Goal: Task Accomplishment & Management: Manage account settings

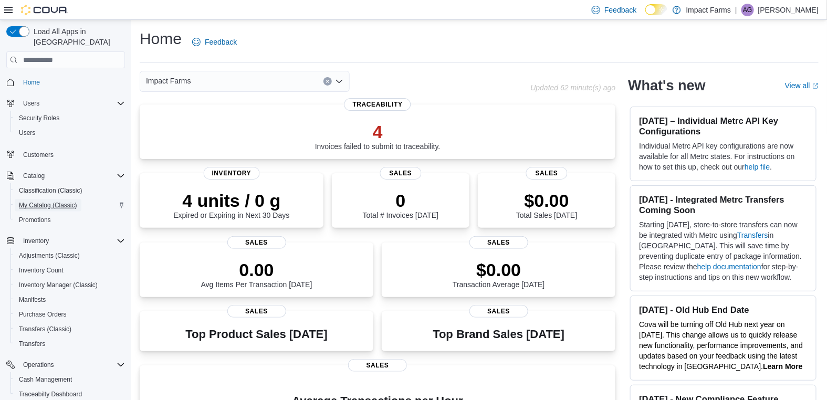
click at [43, 201] on span "My Catalog (Classic)" at bounding box center [48, 205] width 58 height 8
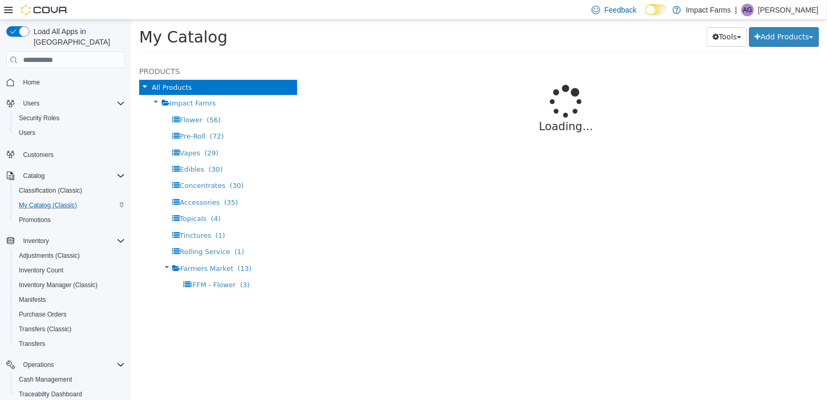
select select "**********"
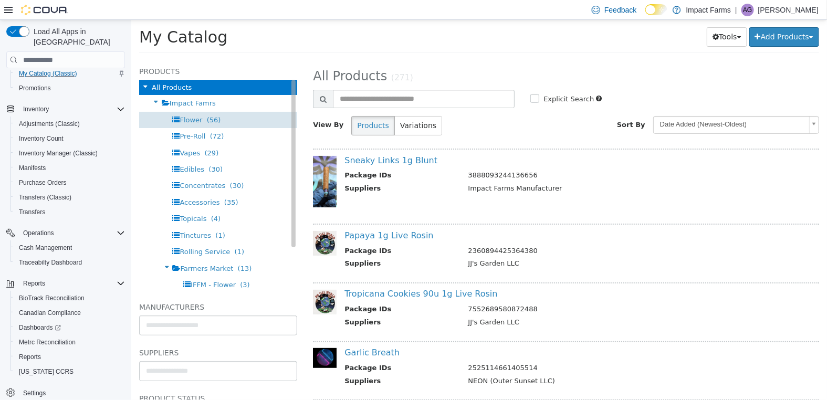
click at [230, 119] on div "Flower (56)" at bounding box center [218, 120] width 158 height 16
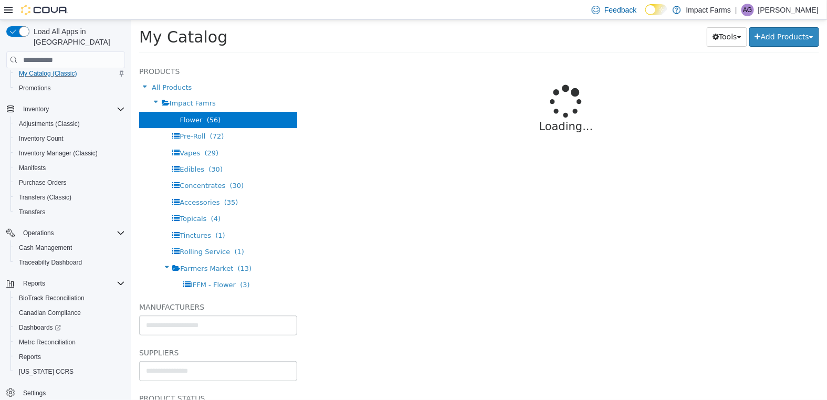
select select "**********"
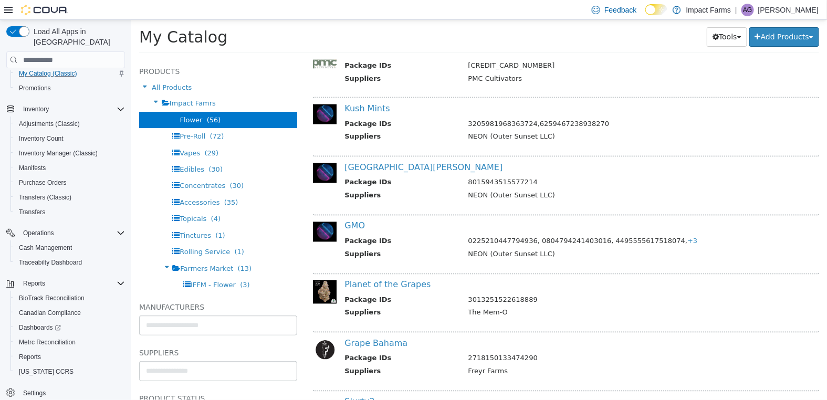
scroll to position [697, 0]
click at [354, 224] on link "GMO" at bounding box center [354, 225] width 20 height 10
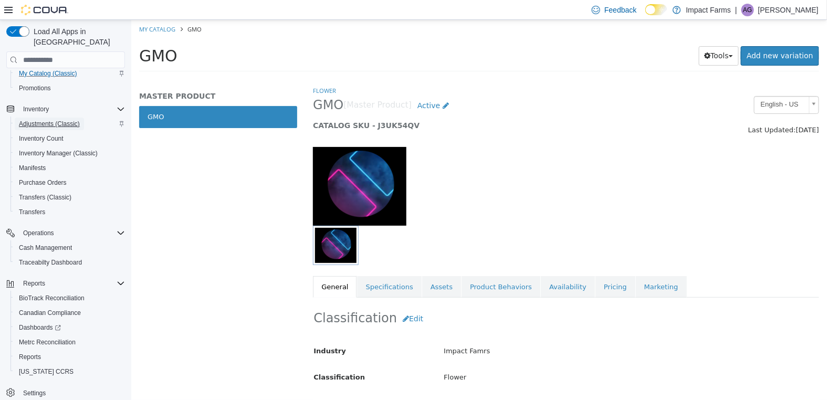
click at [77, 120] on span "Adjustments (Classic)" at bounding box center [49, 124] width 61 height 8
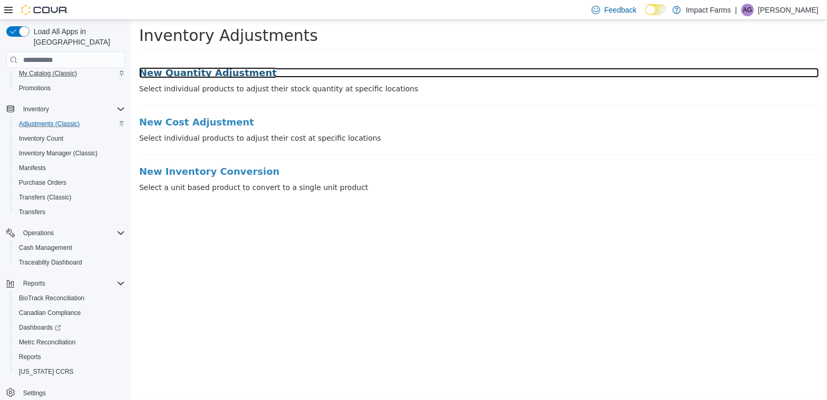
click at [235, 75] on h3 "New Quantity Adjustment" at bounding box center [479, 73] width 680 height 11
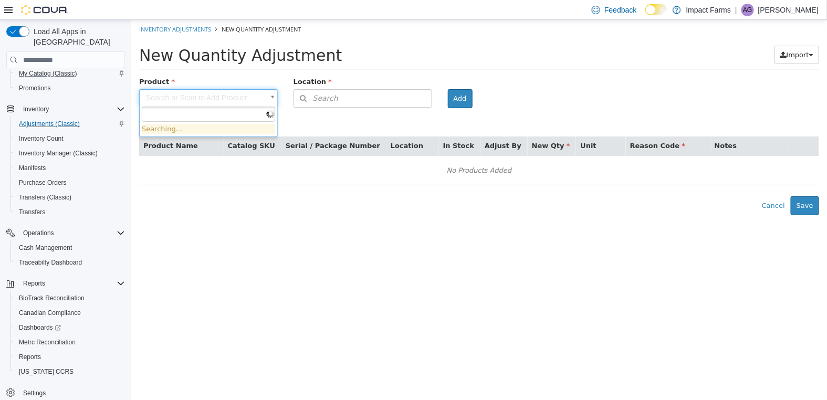
click at [272, 93] on body "× Inventory Adjustments New Quantity Adjustment New Quantity Adjustment Import …" at bounding box center [479, 117] width 696 height 195
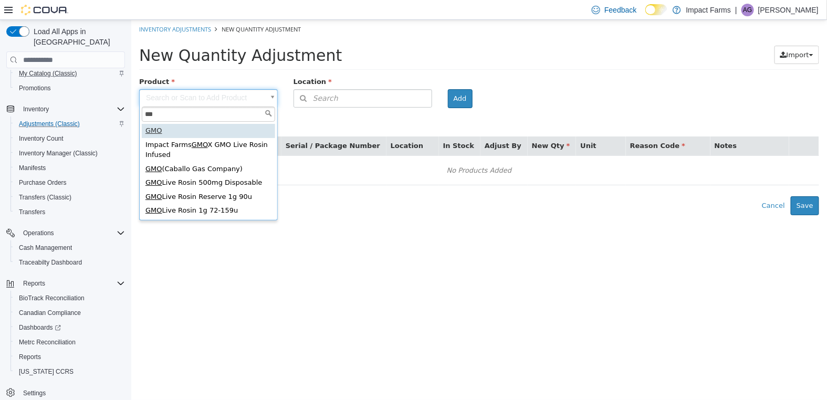
type input "***"
type input "**********"
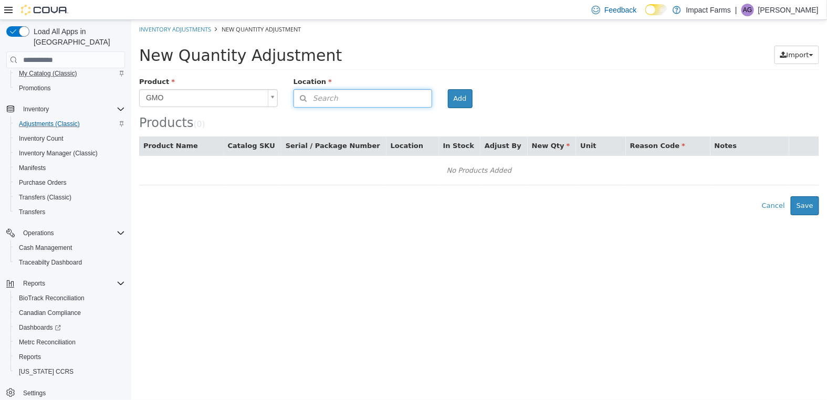
click at [368, 101] on button "Search" at bounding box center [362, 98] width 139 height 18
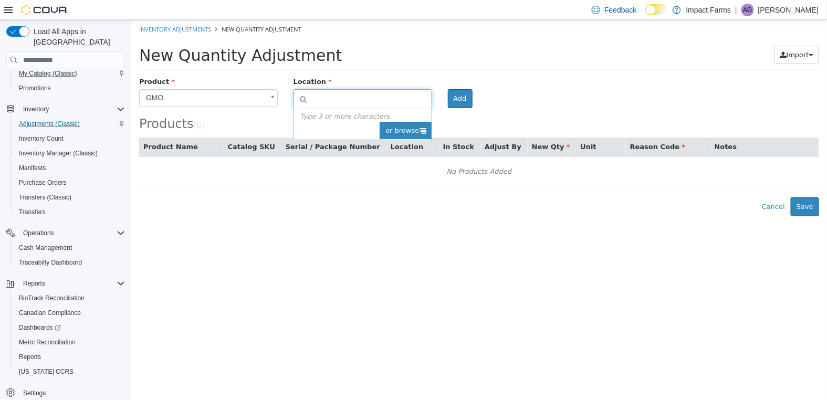
click at [420, 124] on span "or browse" at bounding box center [404, 131] width 51 height 18
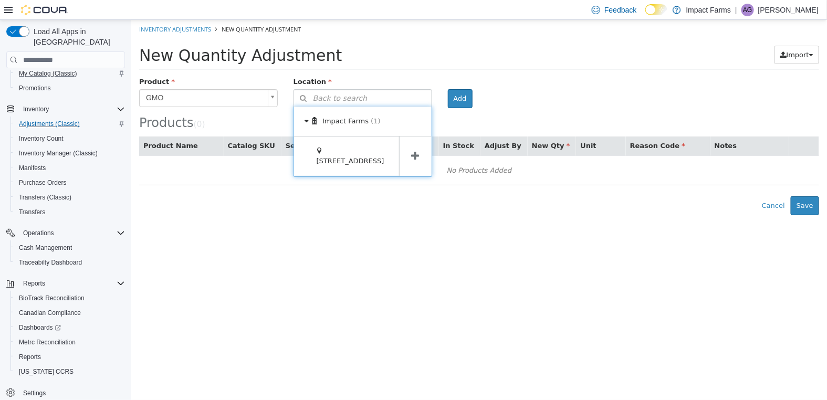
click at [408, 158] on span at bounding box center [415, 156] width 33 height 39
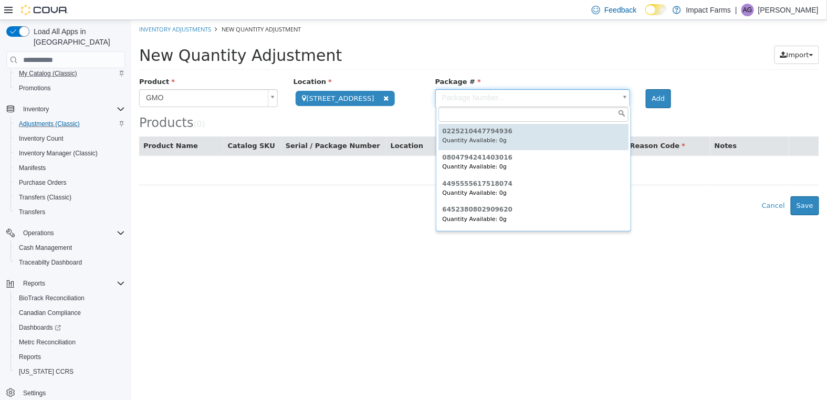
click at [618, 102] on body "**********" at bounding box center [479, 117] width 696 height 195
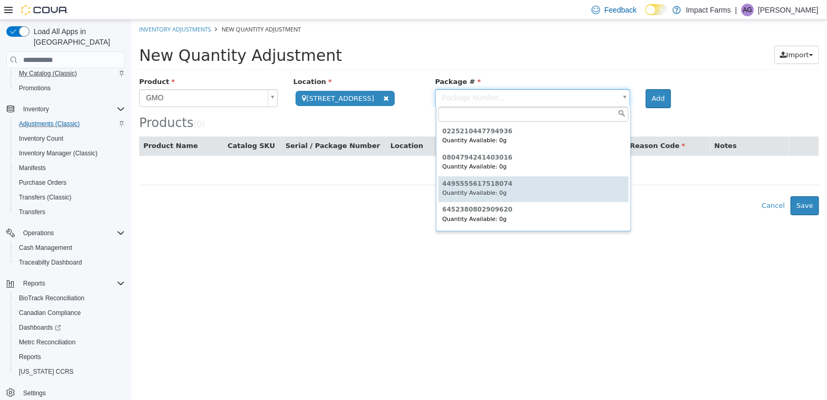
scroll to position [51, 0]
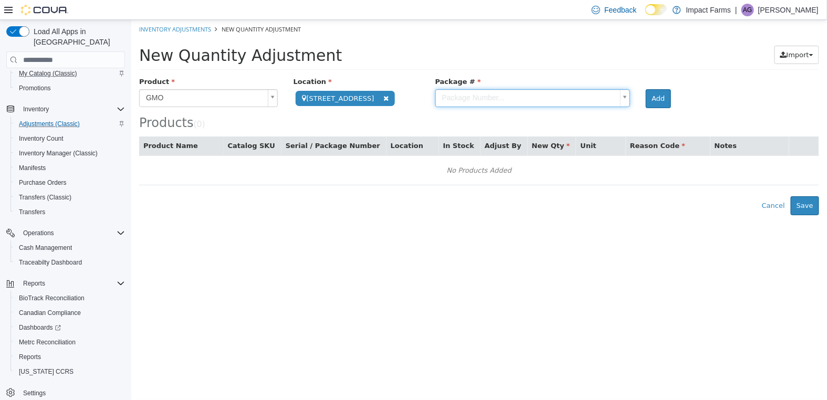
click at [697, 119] on body "**********" at bounding box center [479, 117] width 696 height 195
click at [40, 164] on span "Manifests" at bounding box center [32, 168] width 27 height 8
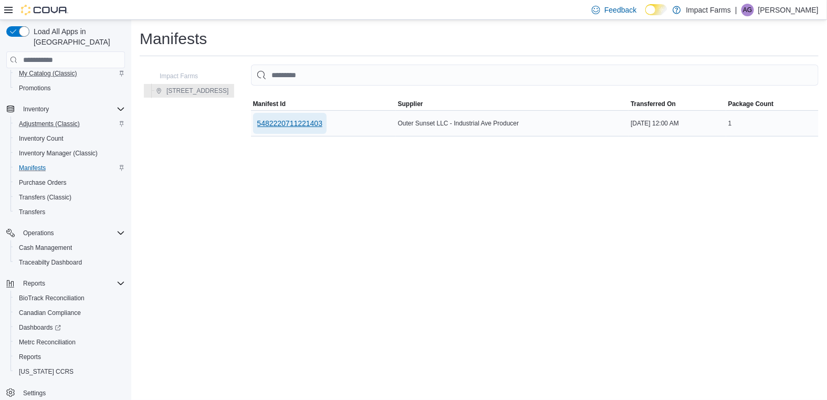
click at [315, 123] on span "5482220711221403" at bounding box center [290, 123] width 66 height 11
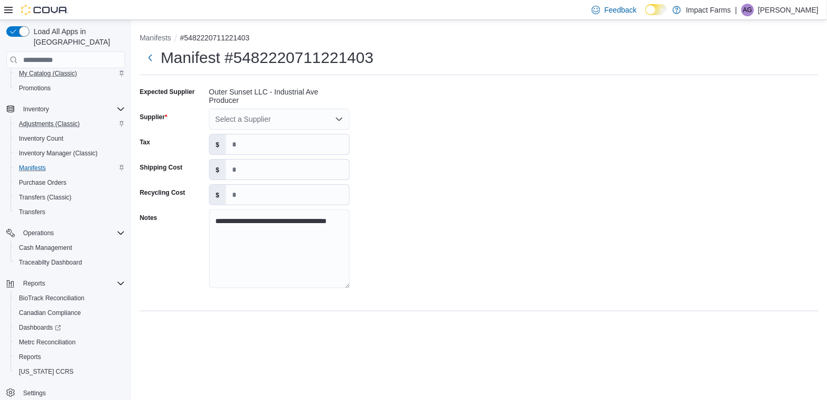
click at [333, 117] on div "Select a Supplier" at bounding box center [279, 119] width 141 height 21
type input "****"
click at [240, 143] on button "NEON (Outer Sunset LLC)" at bounding box center [279, 137] width 141 height 15
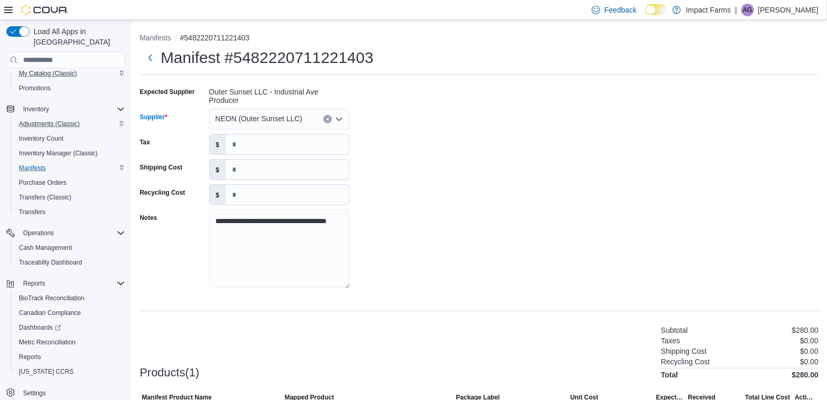
scroll to position [71, 0]
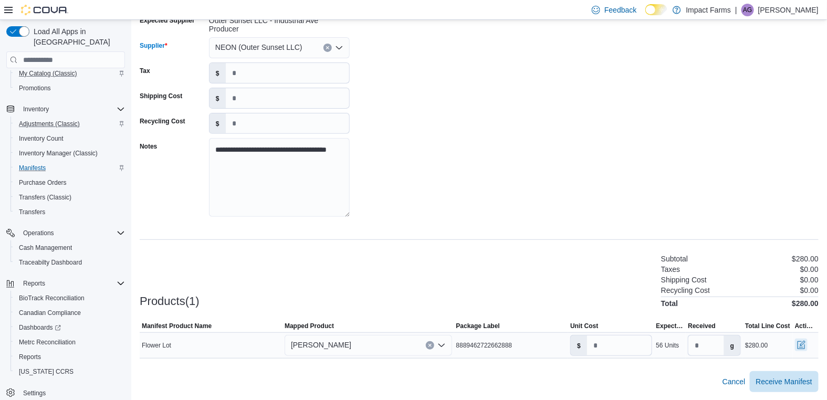
click at [800, 348] on button "button" at bounding box center [801, 345] width 13 height 13
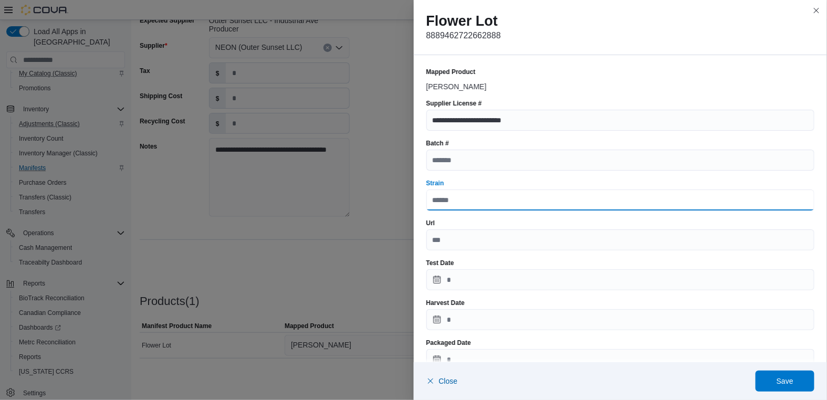
click at [527, 197] on input "Strain" at bounding box center [620, 200] width 389 height 21
type input "***"
click at [514, 222] on div "Url" at bounding box center [620, 223] width 389 height 8
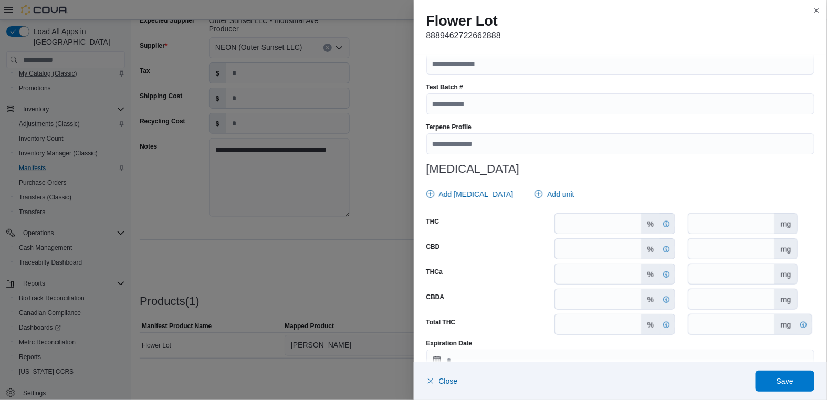
scroll to position [436, 0]
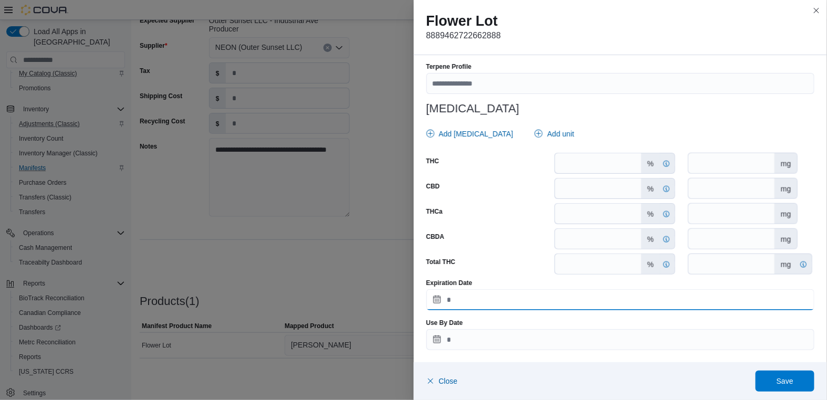
click at [496, 307] on input "Expiration Date" at bounding box center [620, 299] width 389 height 21
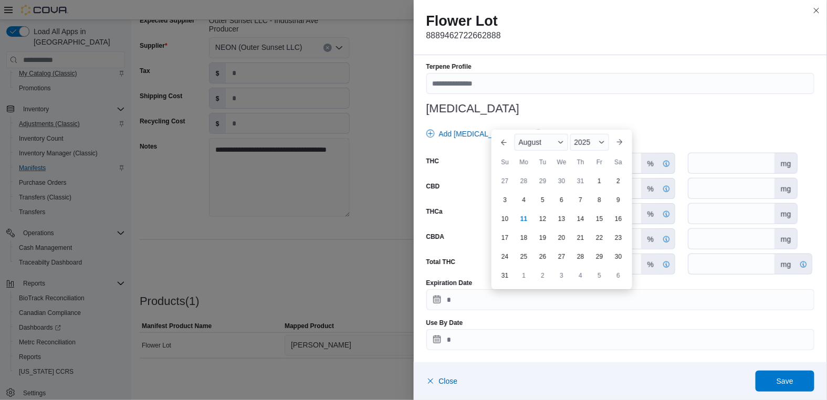
click at [630, 133] on div "Previous Month Next month August 2025 August 2025 Su Mo Tu We Th Fr Sa 27 28 29…" at bounding box center [561, 210] width 141 height 160
click at [606, 140] on div "2025" at bounding box center [589, 142] width 39 height 17
click at [591, 256] on div "2026" at bounding box center [596, 259] width 48 height 13
type input "**********"
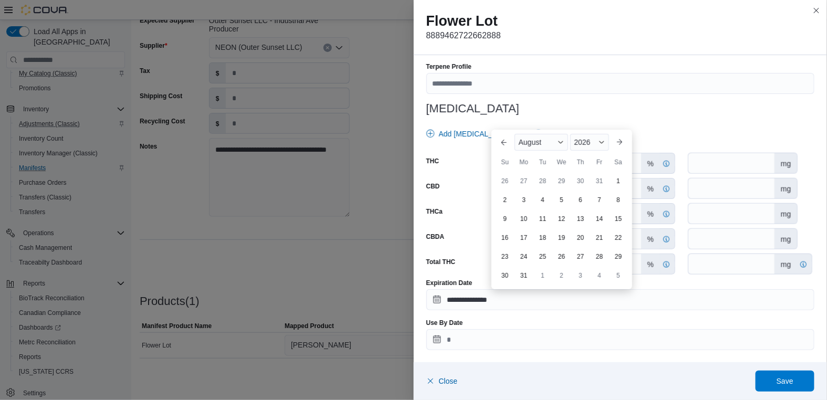
click at [788, 322] on div "Use By Date" at bounding box center [620, 323] width 389 height 8
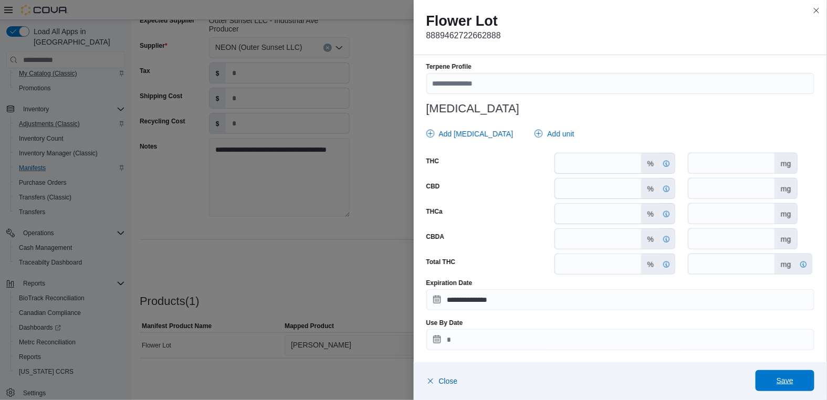
click at [786, 381] on span "Save" at bounding box center [785, 380] width 17 height 11
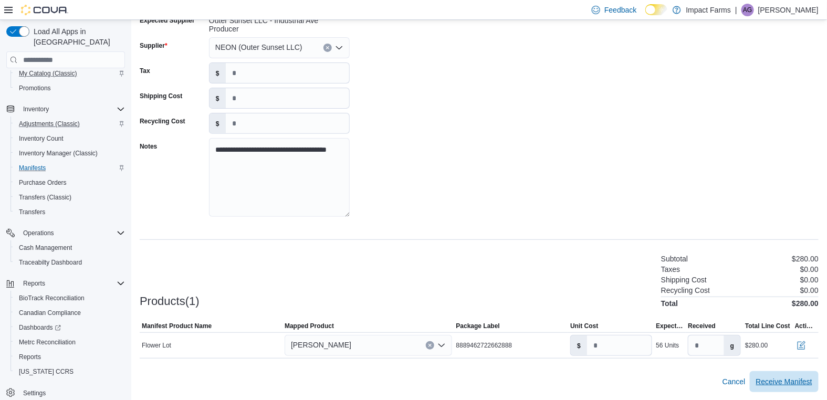
click at [786, 381] on span "Receive Manifest" at bounding box center [784, 381] width 56 height 11
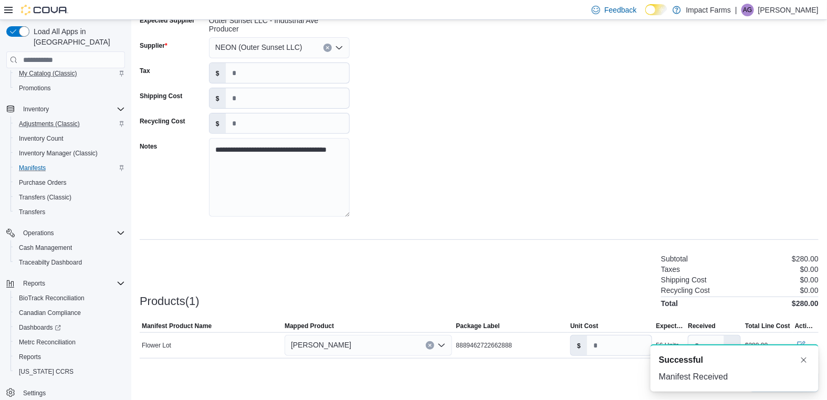
scroll to position [0, 0]
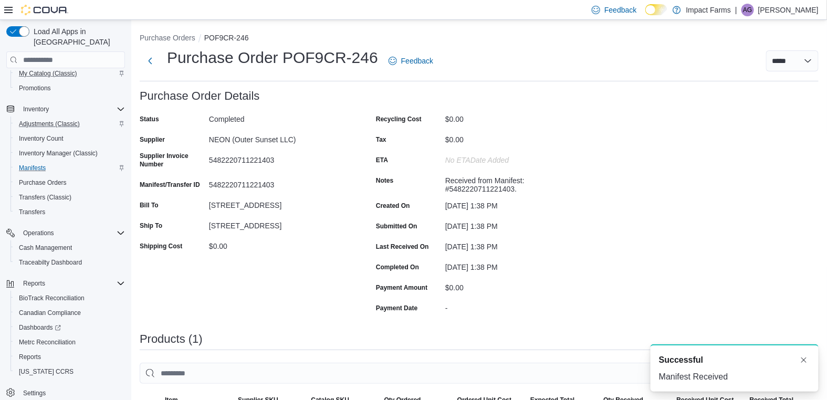
scroll to position [188, 0]
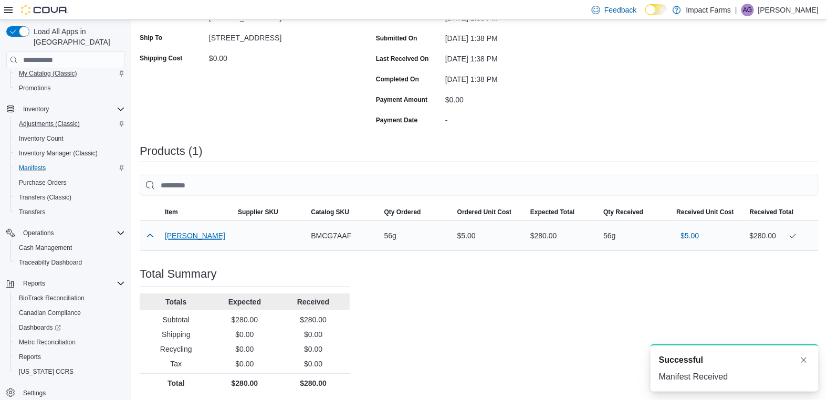
click at [197, 233] on button "[PERSON_NAME]" at bounding box center [195, 236] width 60 height 8
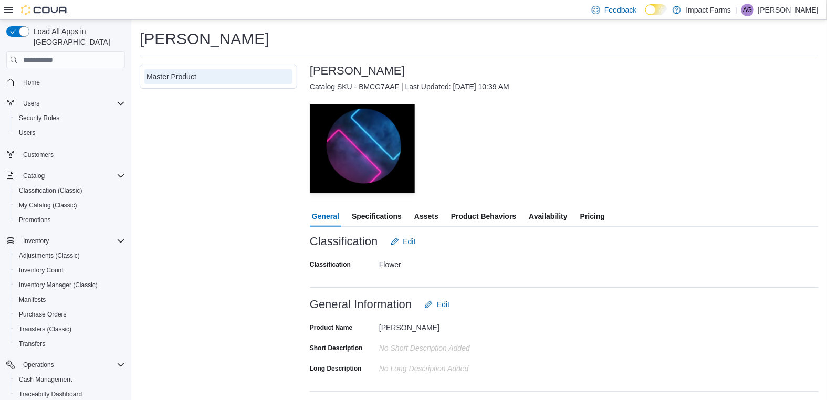
click at [565, 208] on span "Availability" at bounding box center [548, 216] width 38 height 21
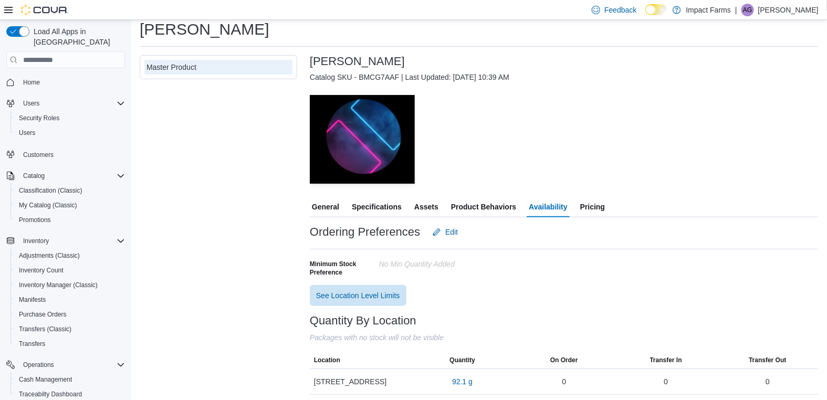
scroll to position [12, 0]
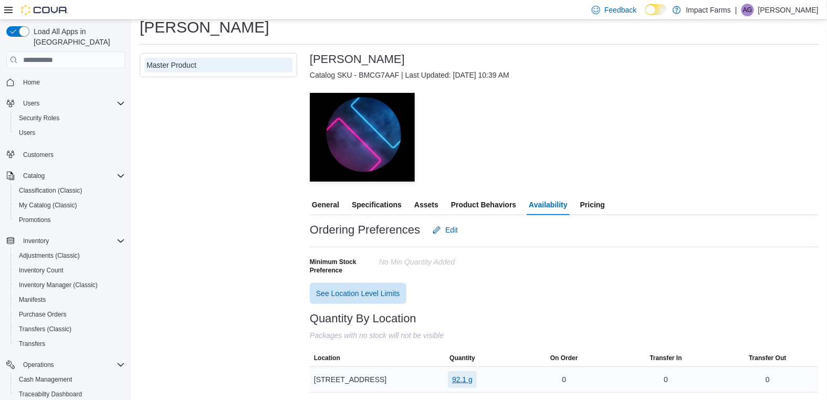
click at [463, 380] on span "92.1 g" at bounding box center [462, 379] width 20 height 11
click at [579, 297] on div "Ordering Preferences Edit Minimum Stock Preference No min Quantity added See Lo…" at bounding box center [564, 261] width 509 height 85
click at [45, 296] on span "Manifests" at bounding box center [32, 300] width 27 height 8
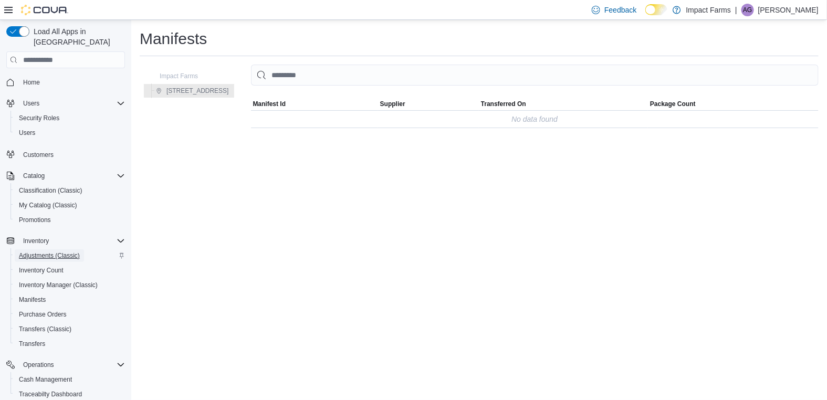
click at [52, 251] on span "Adjustments (Classic)" at bounding box center [49, 255] width 61 height 8
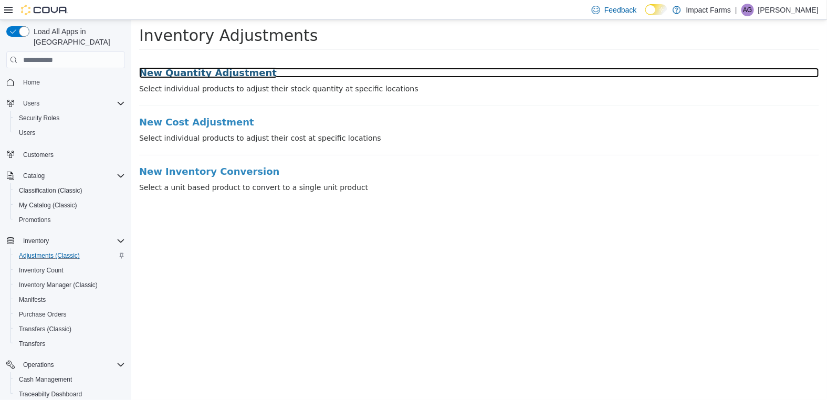
click at [201, 71] on h3 "New Quantity Adjustment" at bounding box center [479, 73] width 680 height 11
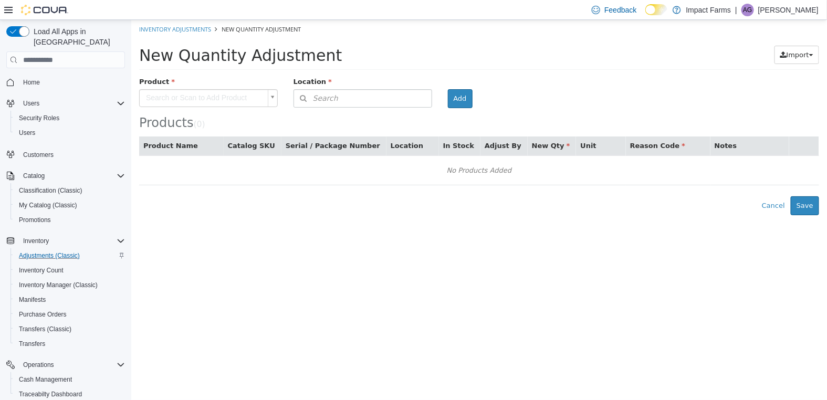
click at [270, 96] on body "× Inventory Adjustments New Quantity Adjustment New Quantity Adjustment Import …" at bounding box center [479, 117] width 696 height 195
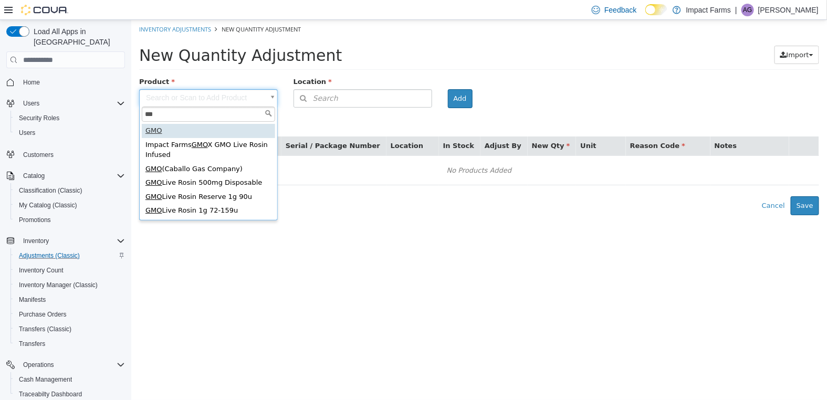
type input "***"
type input "**********"
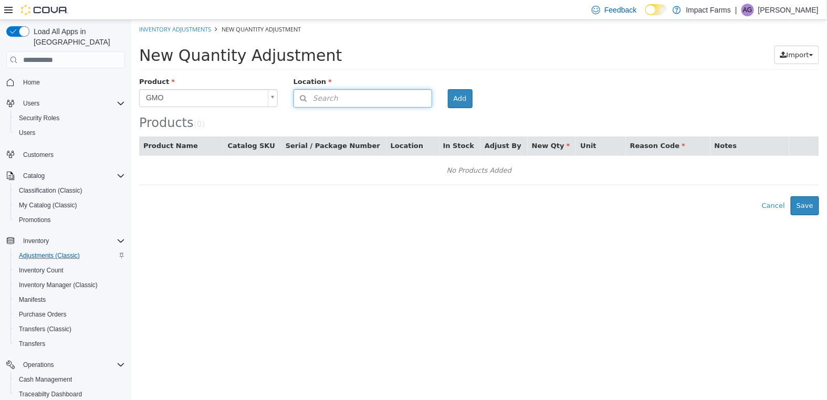
click at [354, 102] on button "Search" at bounding box center [362, 98] width 139 height 18
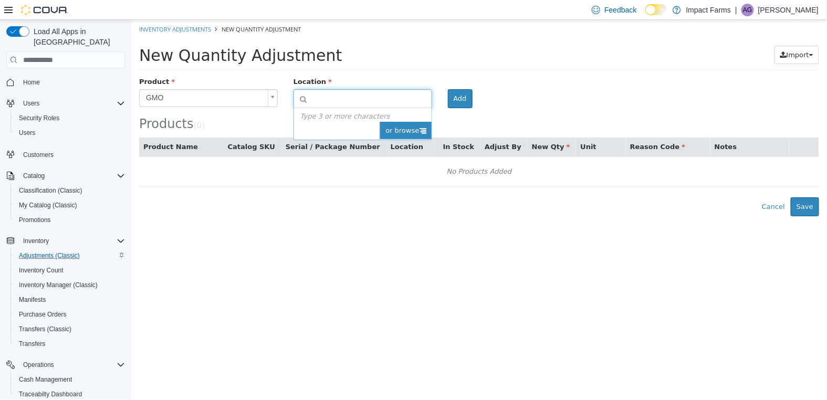
click at [398, 127] on span "or browse" at bounding box center [404, 131] width 51 height 18
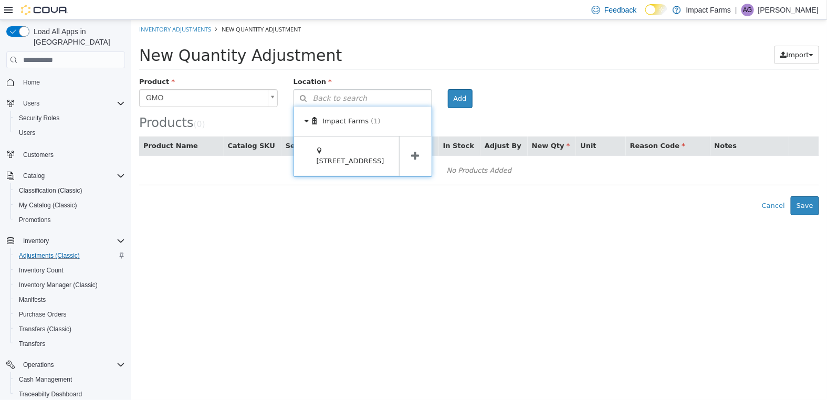
click at [412, 159] on icon at bounding box center [415, 156] width 8 height 10
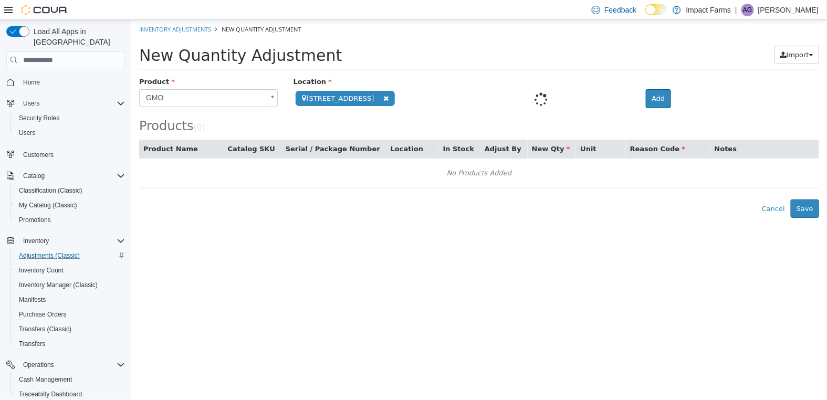
click at [391, 97] on span at bounding box center [386, 98] width 12 height 11
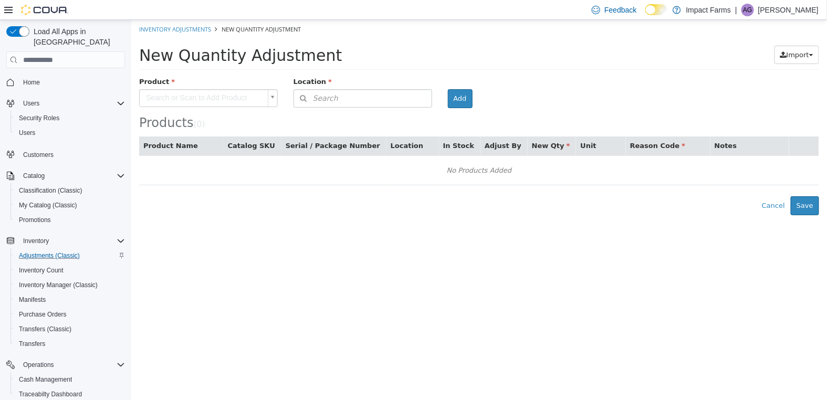
click at [251, 92] on body "× Inventory Adjustments New Quantity Adjustment New Quantity Adjustment Import …" at bounding box center [479, 117] width 696 height 195
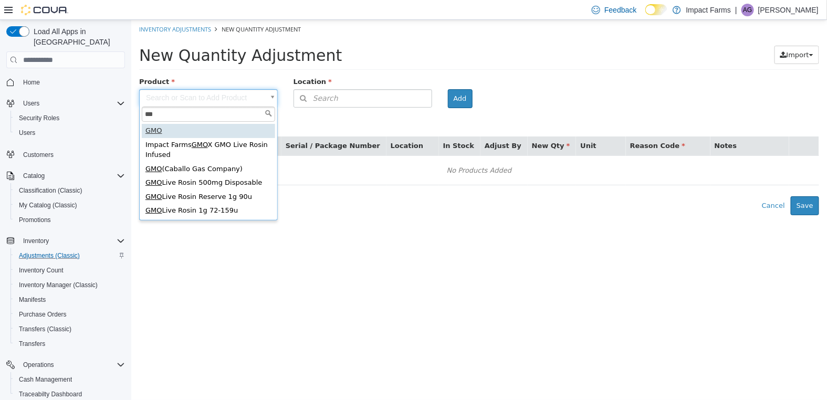
type input "***"
type input "**********"
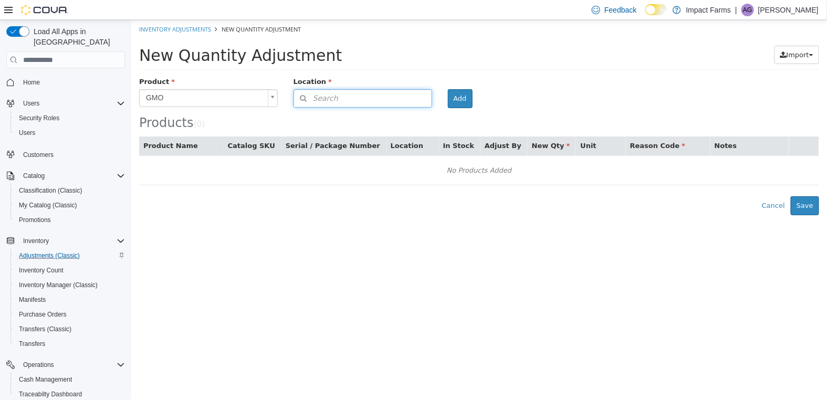
click at [418, 101] on button "Search" at bounding box center [362, 98] width 139 height 18
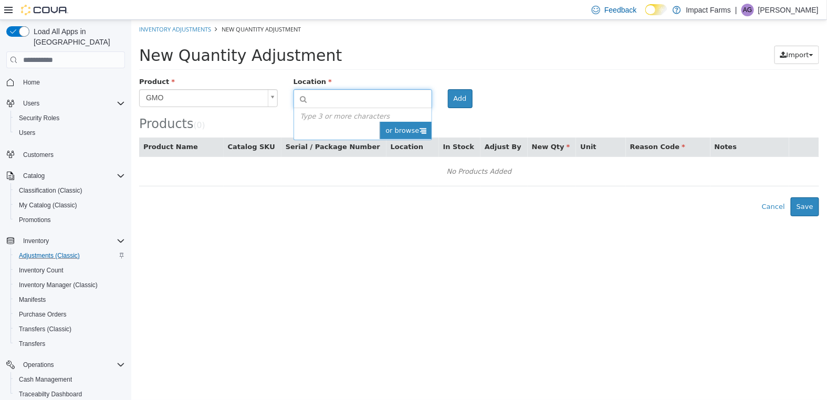
click at [414, 135] on span "or browse" at bounding box center [404, 131] width 51 height 18
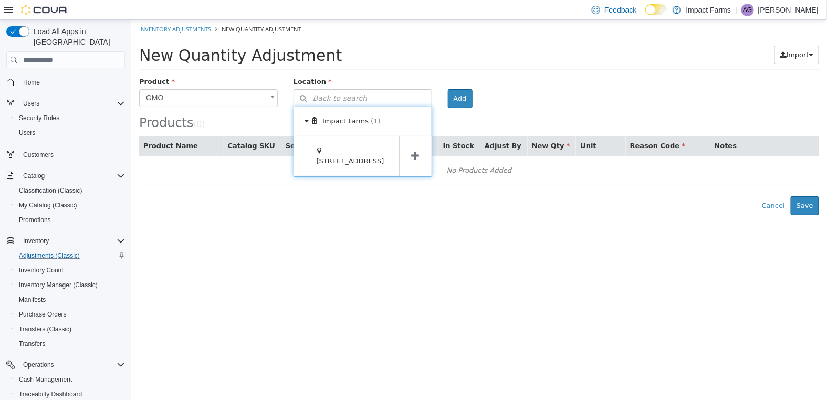
click at [410, 155] on span at bounding box center [415, 156] width 33 height 39
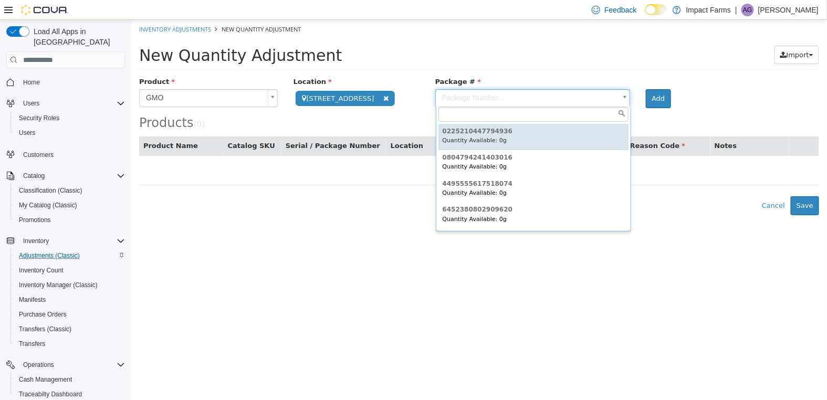
click at [625, 98] on body "**********" at bounding box center [479, 117] width 696 height 195
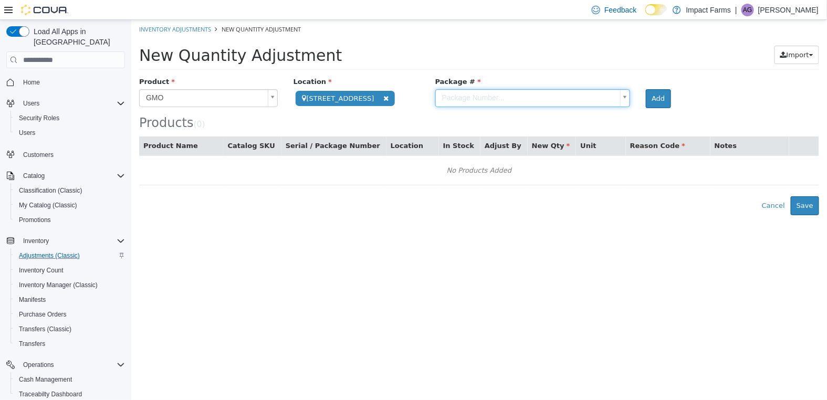
click at [584, 70] on body "**********" at bounding box center [479, 117] width 696 height 195
click at [46, 296] on span "Manifests" at bounding box center [32, 300] width 27 height 8
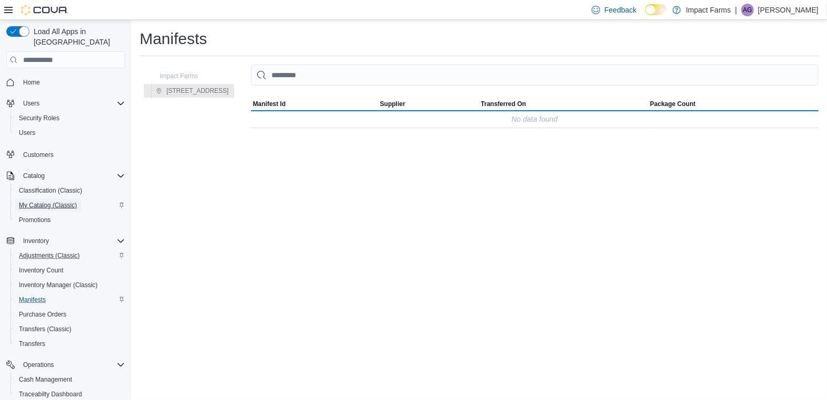
click at [43, 201] on span "My Catalog (Classic)" at bounding box center [48, 205] width 58 height 8
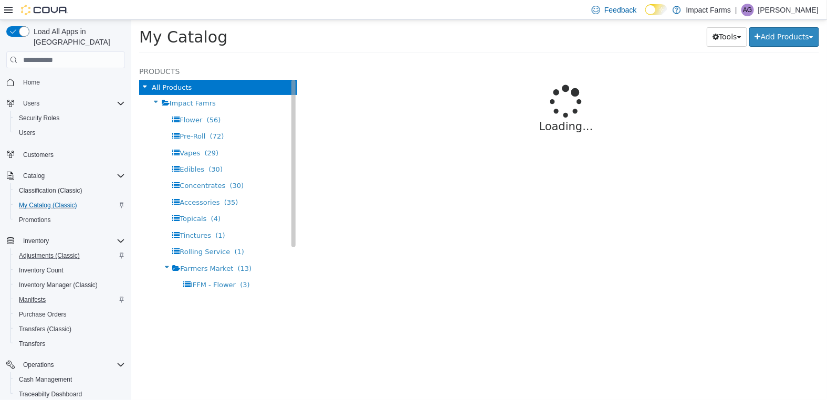
select select "**********"
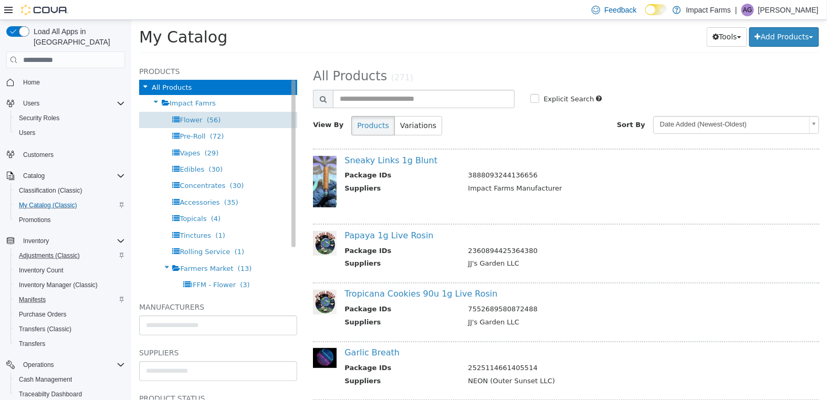
click at [237, 114] on div "Flower (56)" at bounding box center [218, 120] width 158 height 16
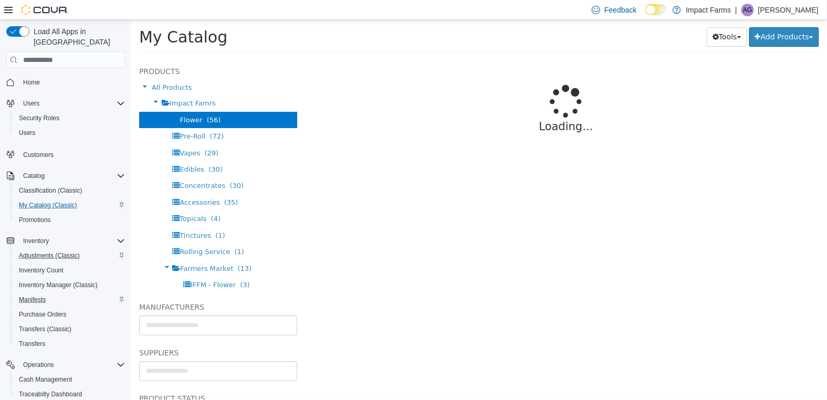
select select "**********"
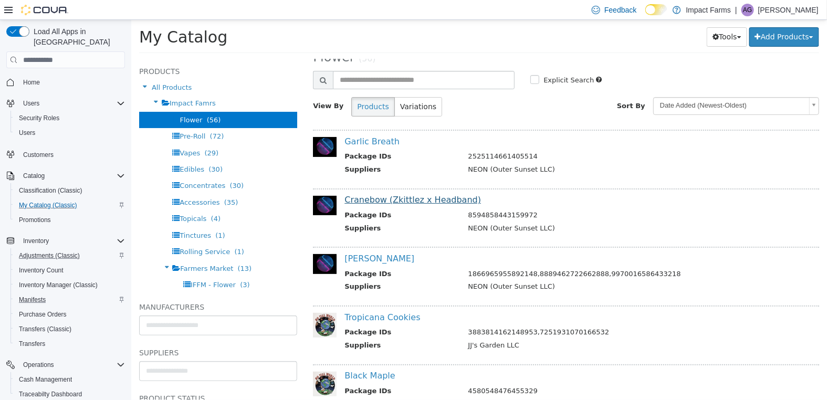
scroll to position [27, 0]
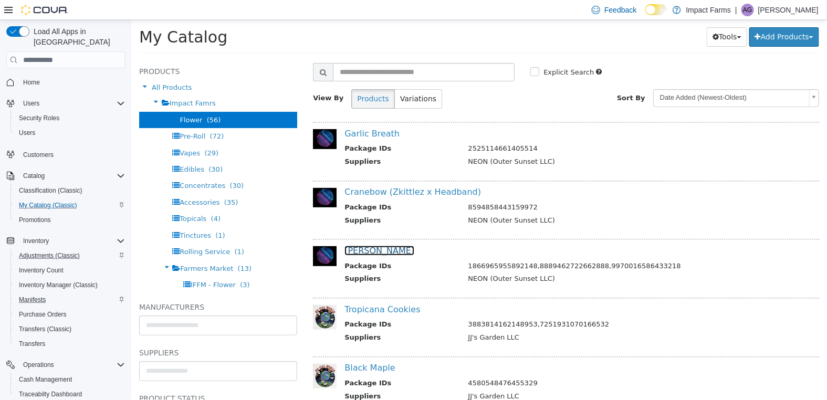
click at [390, 247] on link "[PERSON_NAME]" at bounding box center [379, 251] width 70 height 10
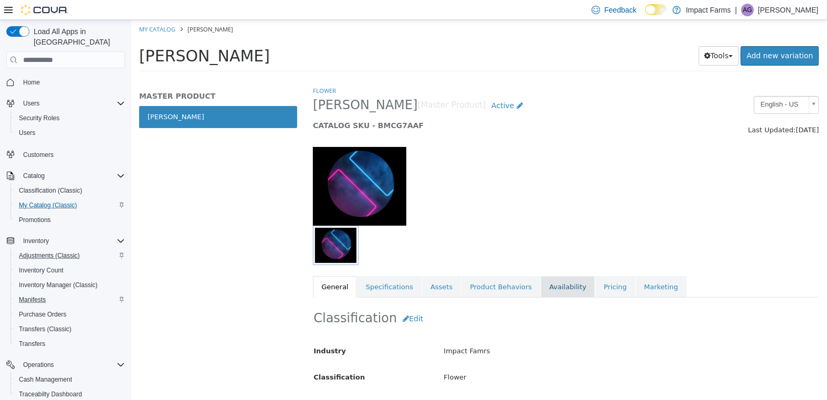
click at [569, 290] on link "Availability" at bounding box center [567, 287] width 54 height 22
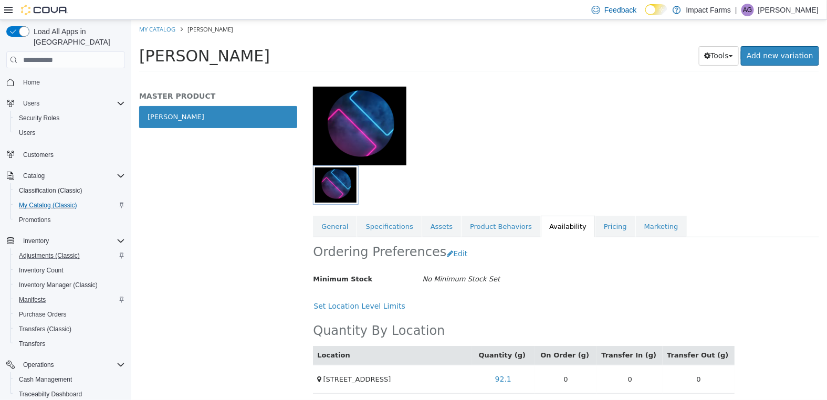
scroll to position [62, 0]
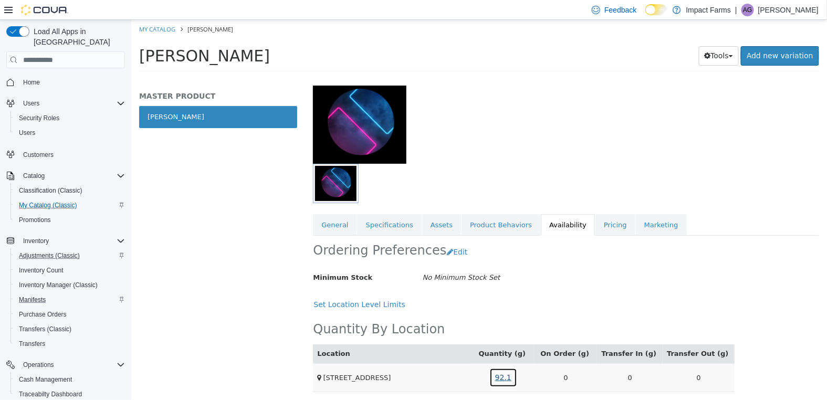
click at [514, 375] on link "92.1" at bounding box center [503, 377] width 28 height 19
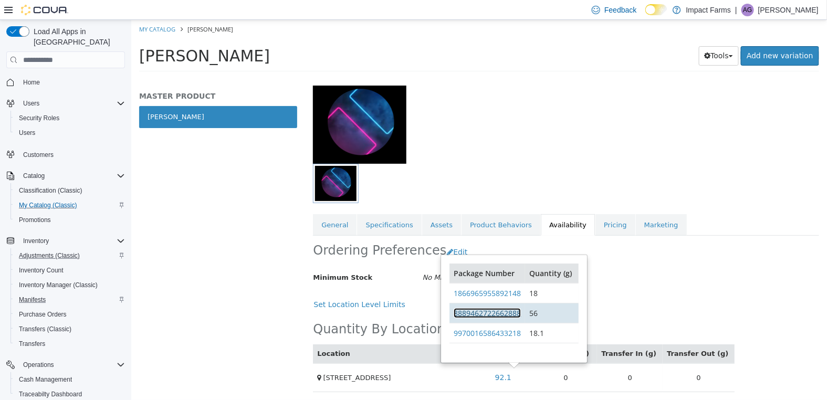
click at [508, 312] on link "8889462722662888" at bounding box center [486, 313] width 67 height 10
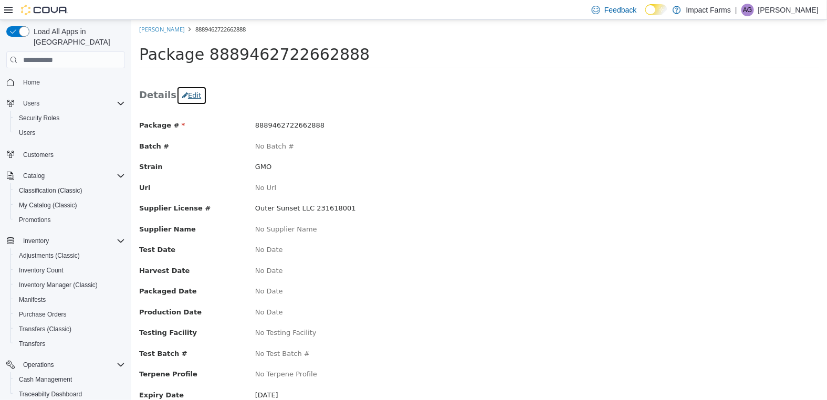
click at [193, 95] on button "Edit" at bounding box center [191, 95] width 30 height 19
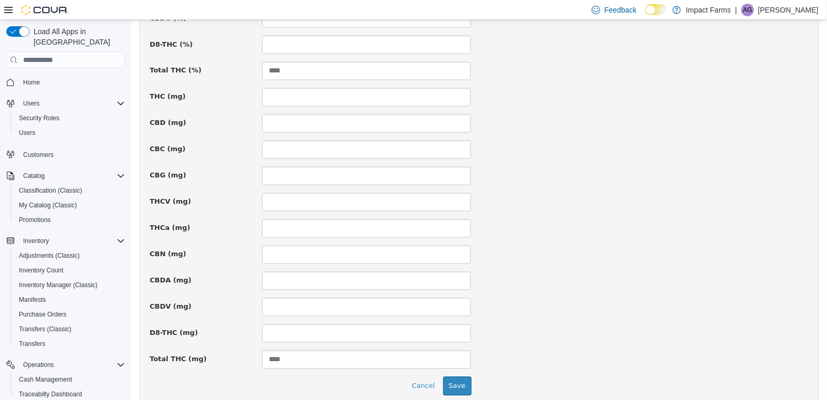
scroll to position [736, 0]
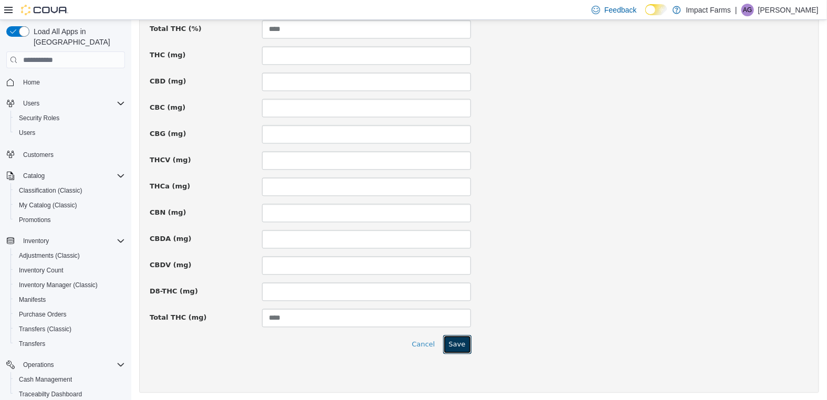
click at [451, 340] on button "Save" at bounding box center [457, 345] width 28 height 19
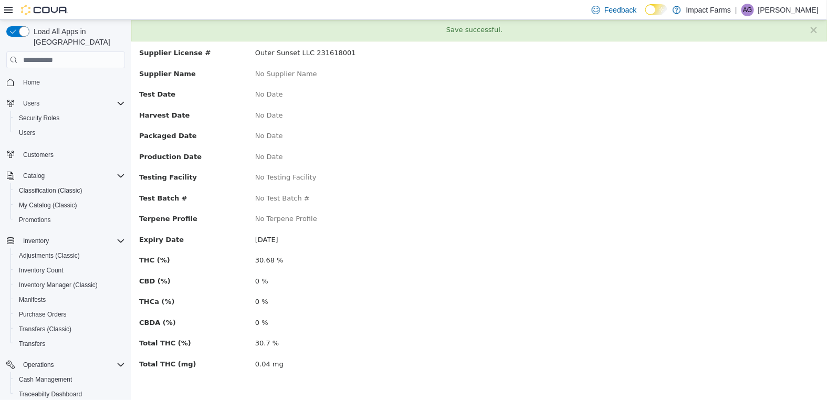
scroll to position [0, 0]
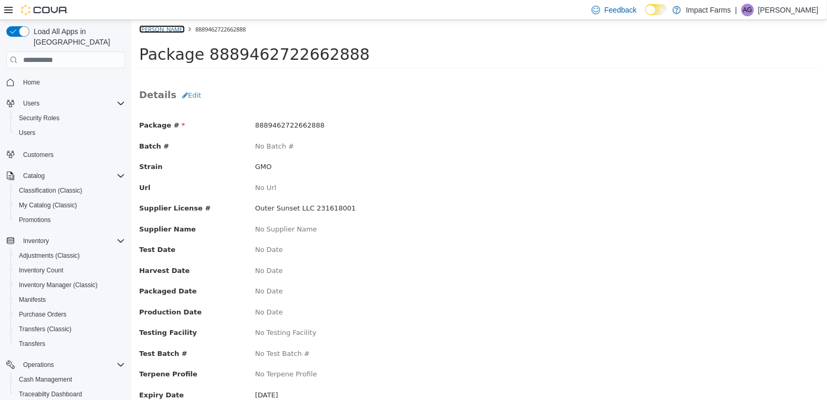
click at [176, 26] on link "[PERSON_NAME]" at bounding box center [162, 29] width 46 height 8
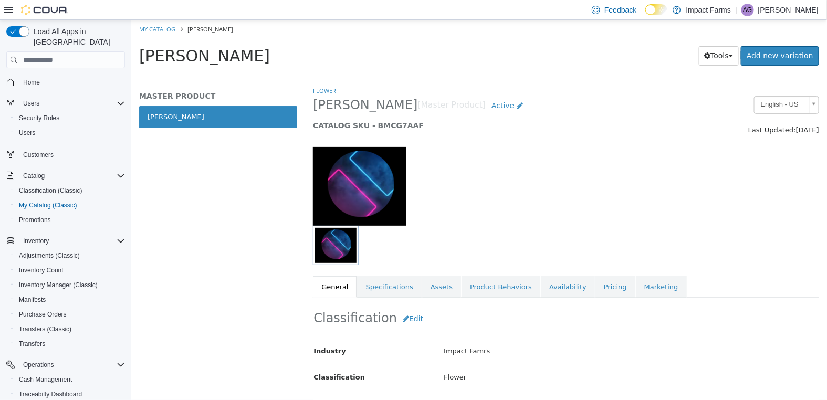
click at [694, 253] on div at bounding box center [521, 245] width 419 height 39
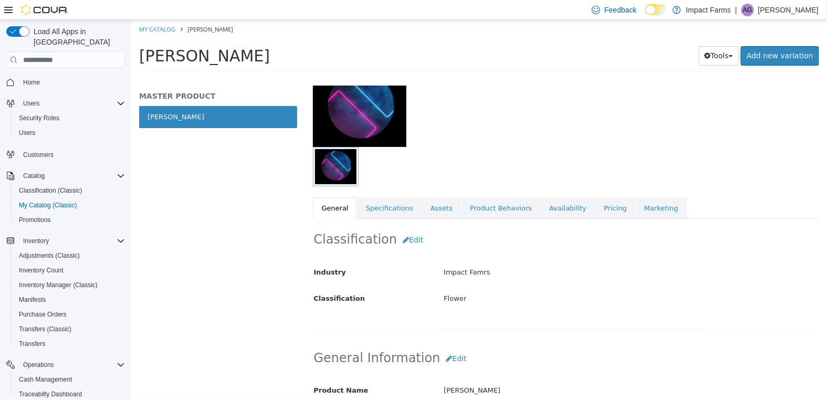
scroll to position [111, 0]
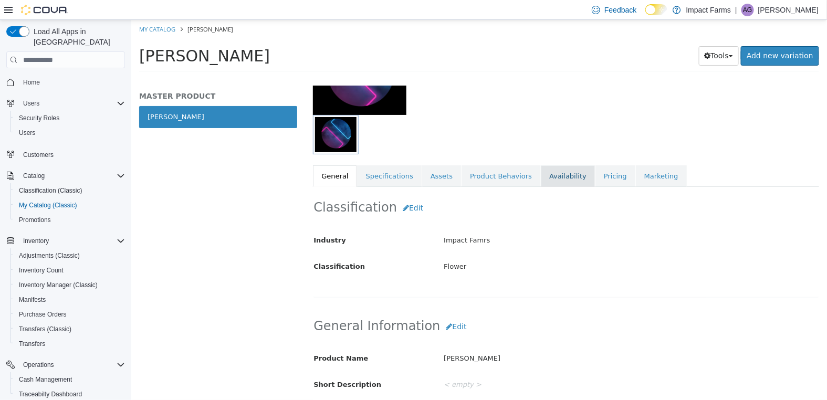
click at [543, 175] on link "Availability" at bounding box center [567, 176] width 54 height 22
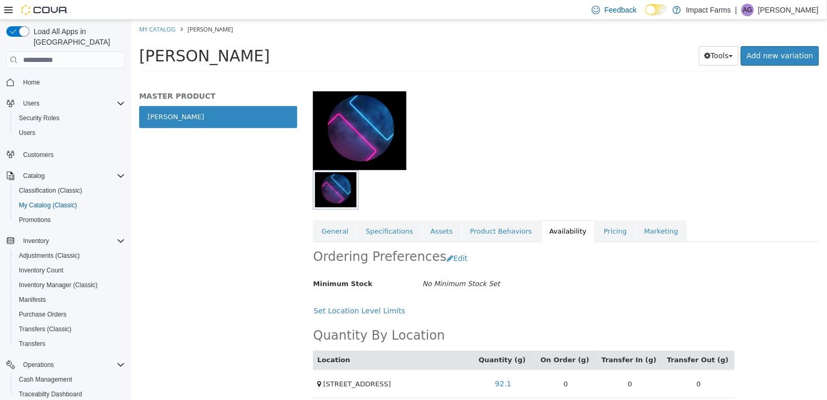
scroll to position [62, 0]
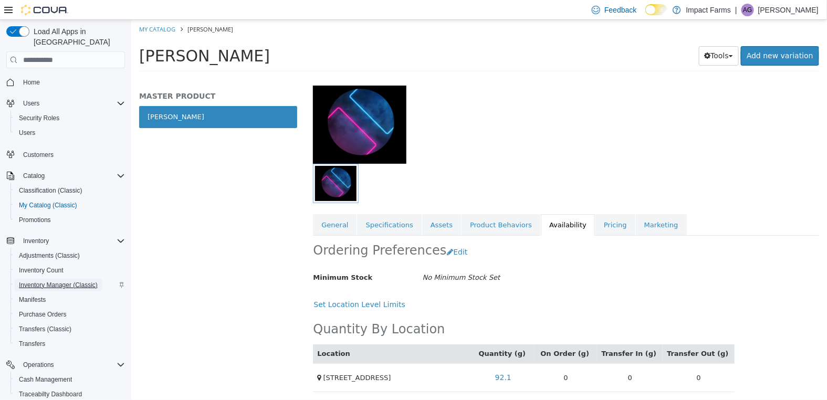
click at [63, 281] on span "Inventory Manager (Classic)" at bounding box center [58, 285] width 79 height 8
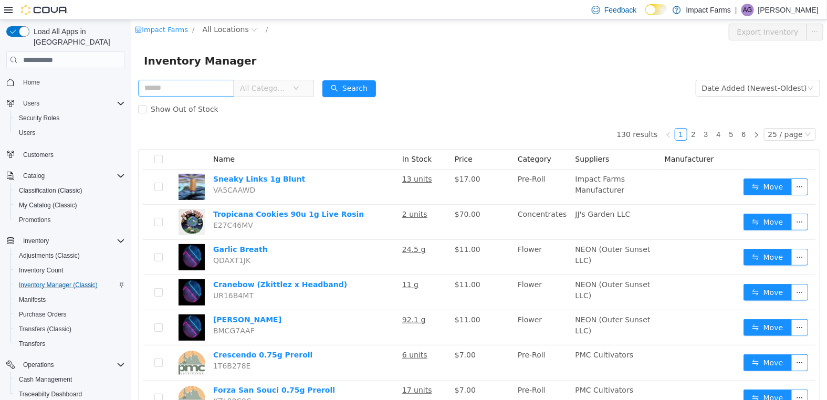
click at [206, 88] on input "text" at bounding box center [186, 88] width 96 height 17
type input "*****"
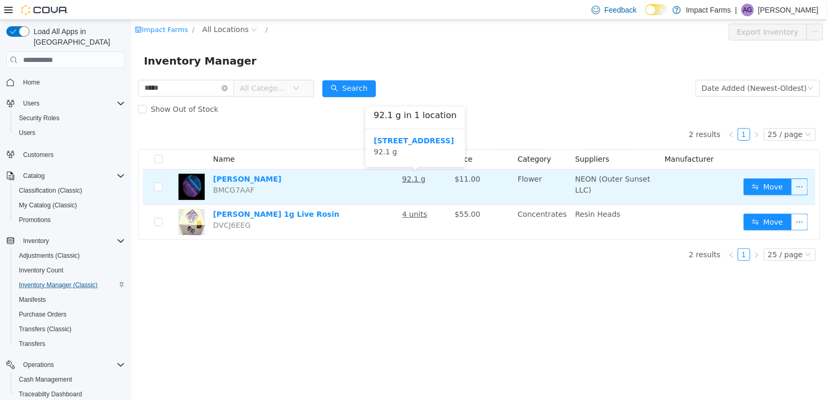
click at [407, 179] on u "92.1 g" at bounding box center [414, 179] width 24 height 8
click at [781, 183] on button "Move" at bounding box center [767, 187] width 48 height 17
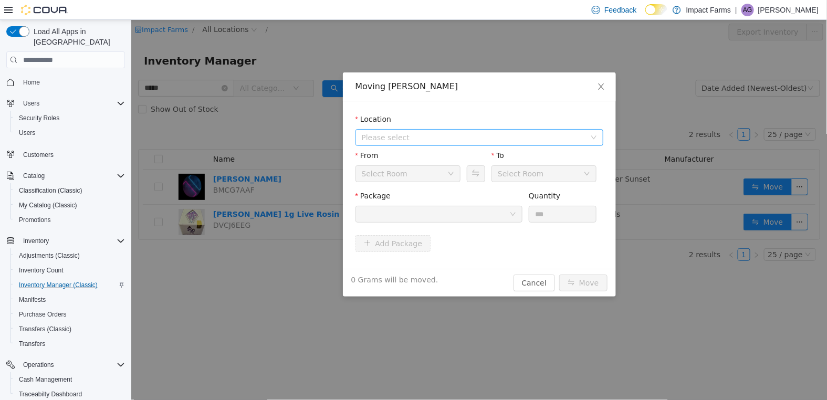
click at [512, 141] on span "Please select" at bounding box center [473, 137] width 224 height 11
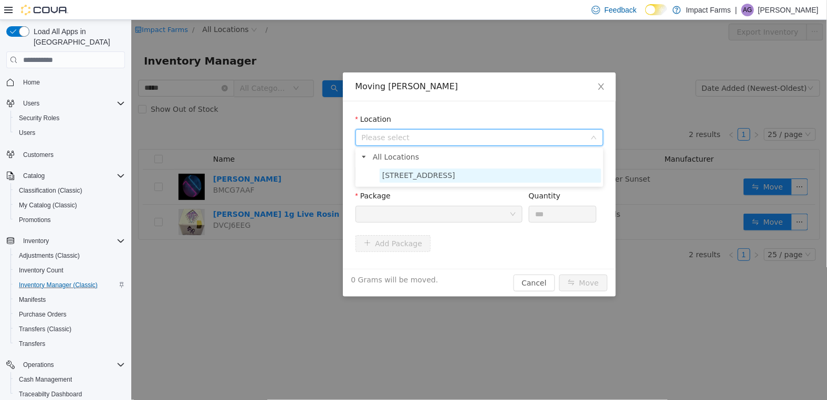
click at [488, 176] on span "3701 San Mateo Blvd" at bounding box center [490, 176] width 222 height 14
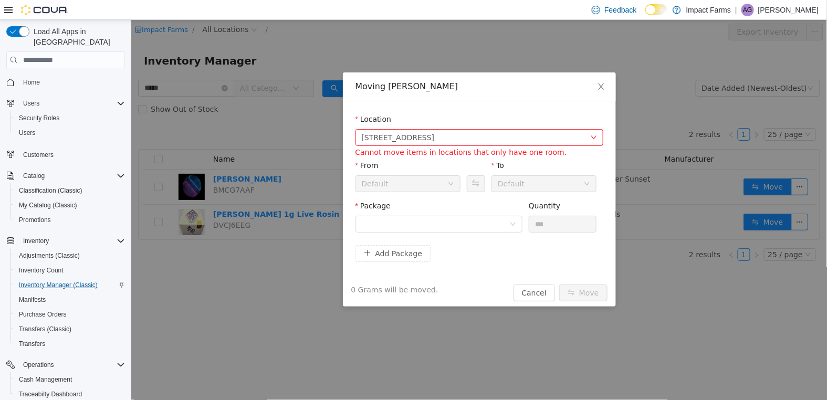
click at [459, 180] on div "Default" at bounding box center [407, 183] width 105 height 17
click at [536, 294] on button "Cancel" at bounding box center [533, 293] width 41 height 17
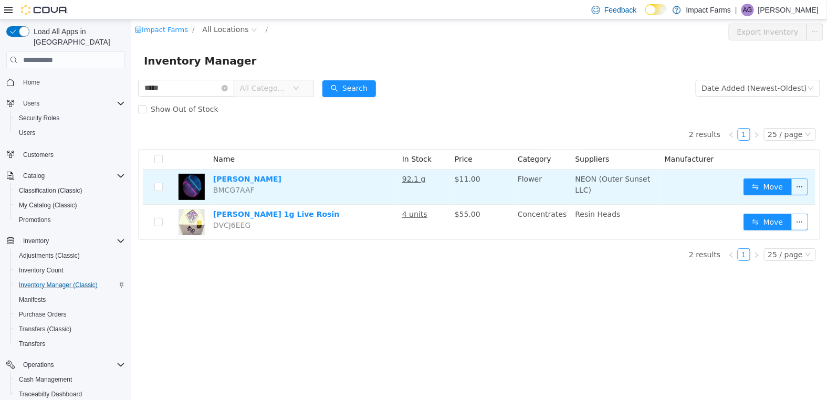
click at [803, 184] on button "button" at bounding box center [799, 187] width 17 height 17
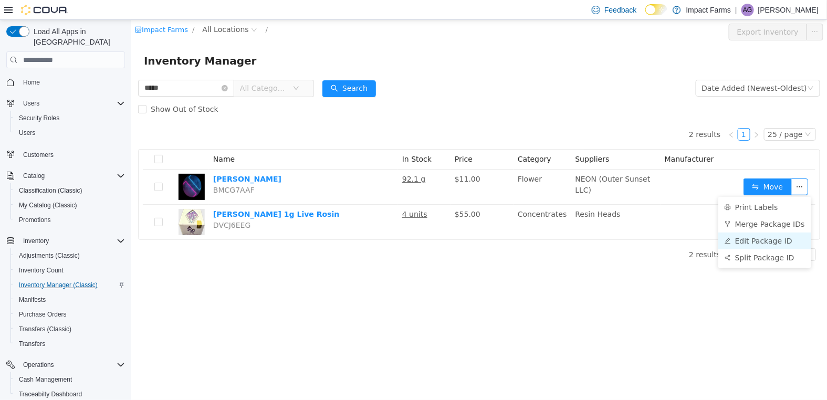
click at [788, 242] on li "Edit Package ID" at bounding box center [764, 241] width 93 height 17
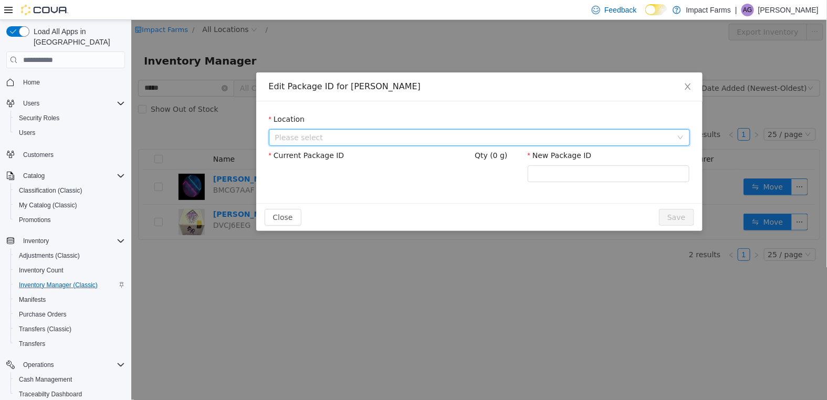
click at [361, 138] on span "Please select" at bounding box center [473, 137] width 397 height 11
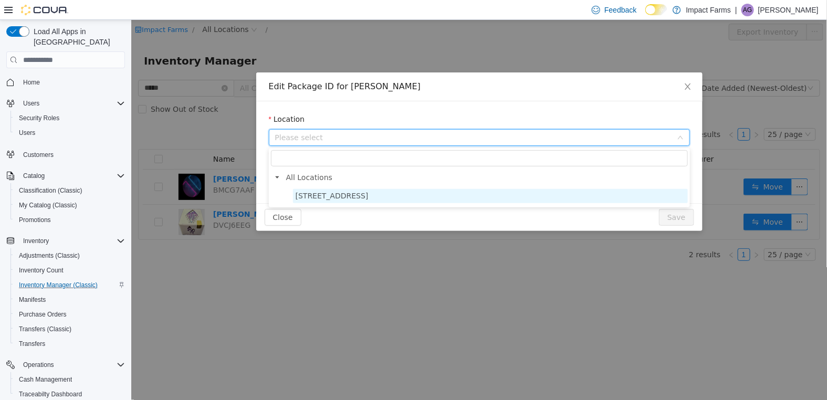
click at [367, 194] on span "3701 San Mateo Blvd" at bounding box center [331, 196] width 73 height 8
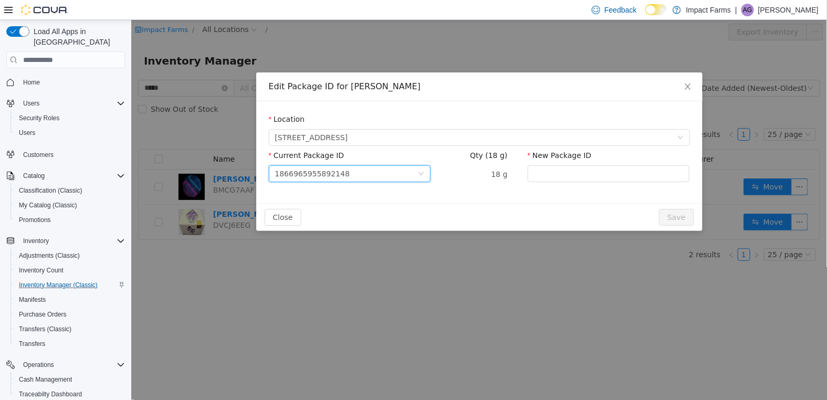
click at [420, 171] on icon "icon: down" at bounding box center [420, 174] width 6 height 6
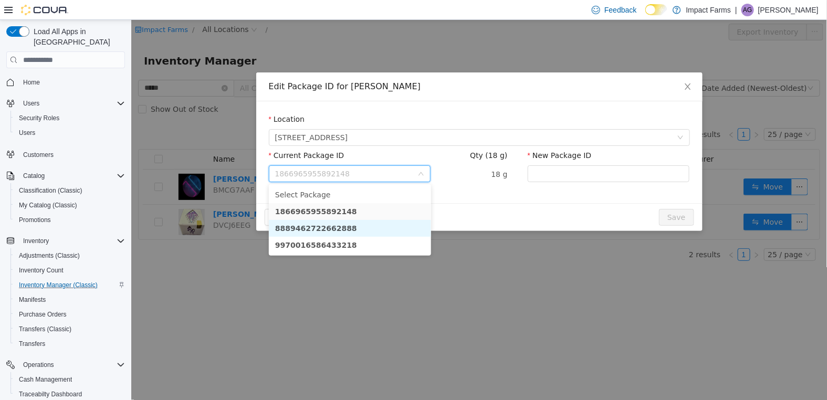
click at [384, 231] on li "8889462722662888" at bounding box center [349, 228] width 162 height 17
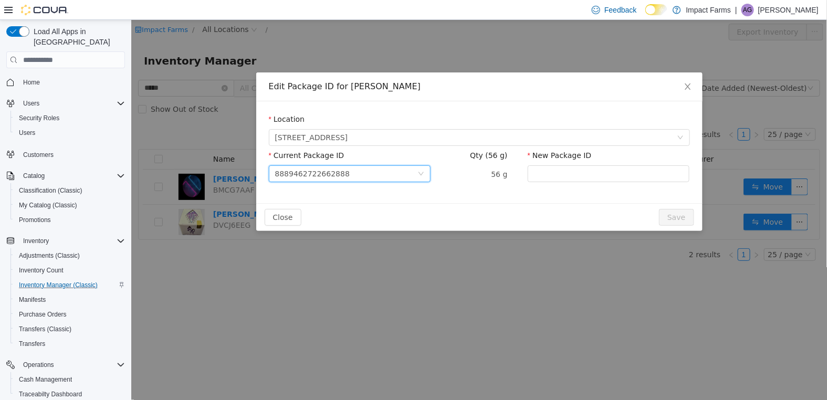
click at [478, 177] on div "56 g" at bounding box center [478, 174] width 57 height 11
click at [576, 170] on input "New Package ID" at bounding box center [608, 173] width 162 height 17
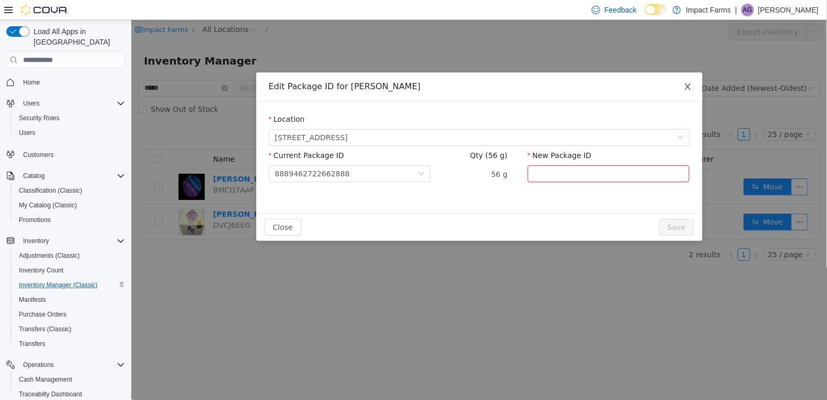
click at [686, 88] on icon "icon: close" at bounding box center [687, 86] width 8 height 8
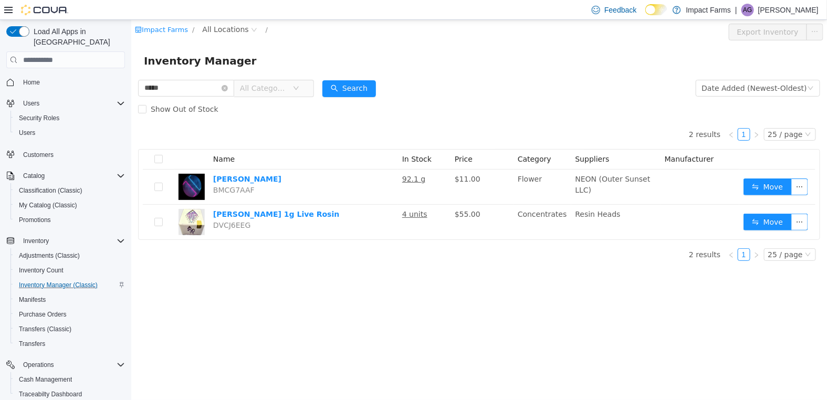
click at [543, 285] on div "Impact Farms / All Locations / Export Inventory Inventory Manager ***** All Cat…" at bounding box center [479, 210] width 696 height 380
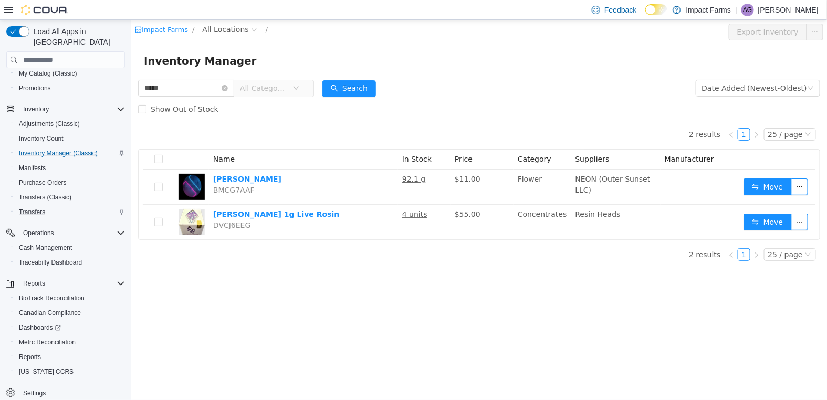
scroll to position [132, 0]
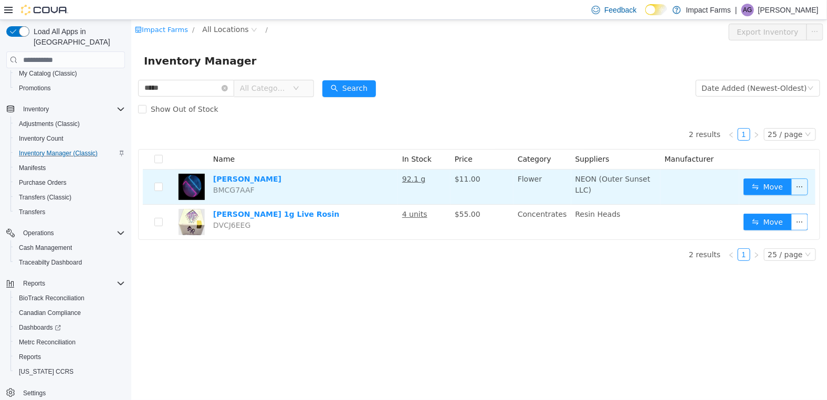
click at [802, 191] on button "button" at bounding box center [799, 187] width 17 height 17
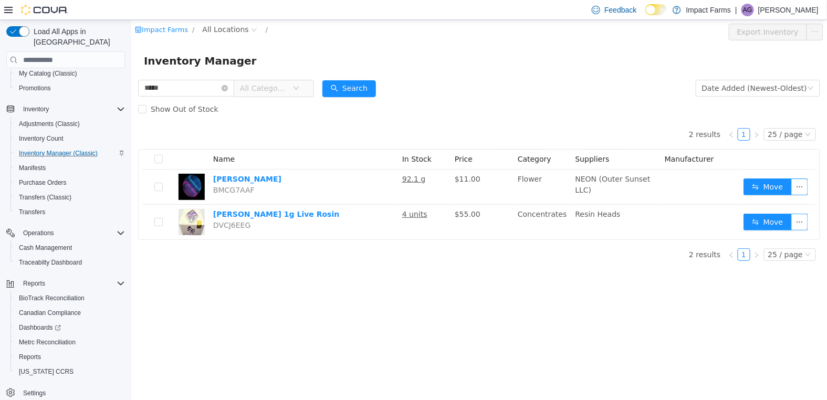
click at [404, 250] on div "2 results 1 25 / page Name In Stock Price Category Suppliers Manufacturer Dulce…" at bounding box center [479, 195] width 682 height 150
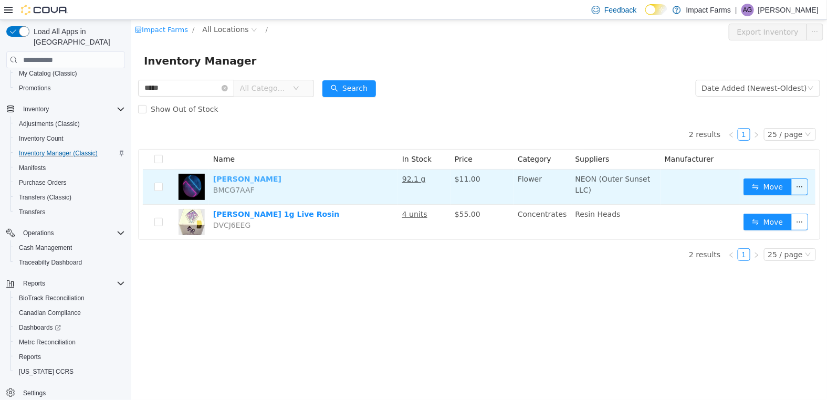
click at [227, 180] on link "[PERSON_NAME]" at bounding box center [247, 179] width 68 height 8
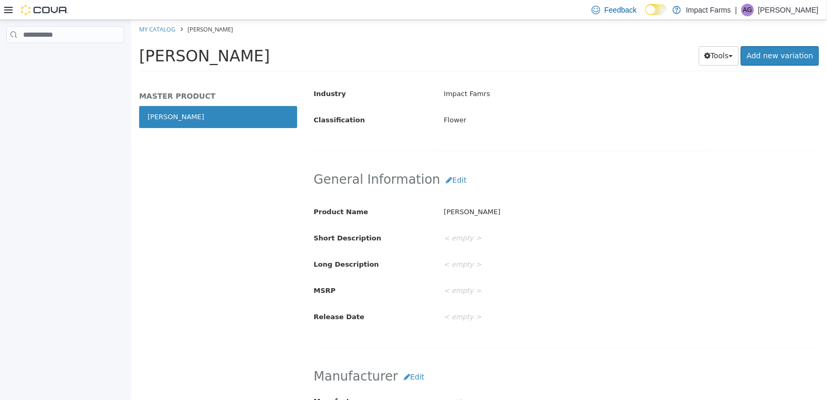
scroll to position [258, 0]
click at [717, 9] on p "Impact Farms" at bounding box center [708, 10] width 45 height 13
click at [779, 16] on p "[PERSON_NAME]" at bounding box center [788, 10] width 60 height 13
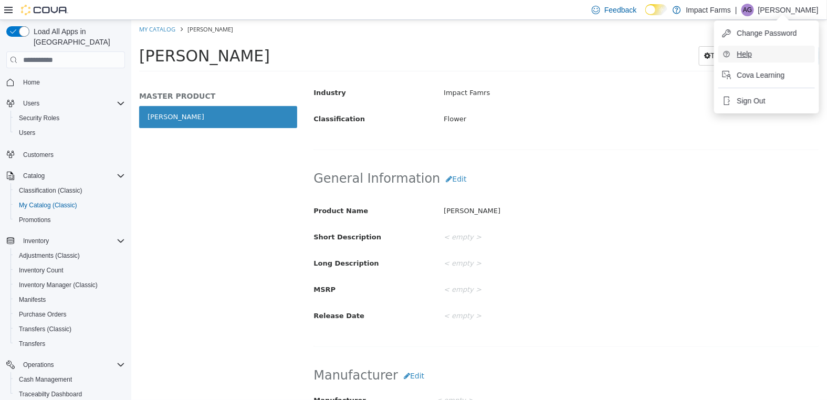
click at [736, 55] on button "Help" at bounding box center [766, 54] width 97 height 17
